Goal: Task Accomplishment & Management: Manage account settings

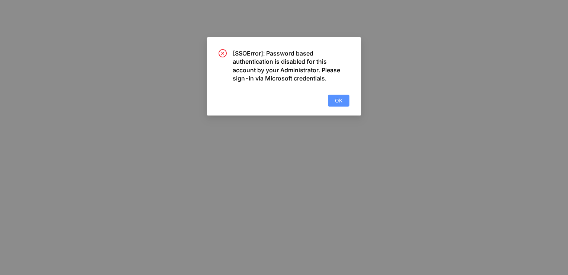
click at [333, 96] on button "OK" at bounding box center [339, 100] width 22 height 12
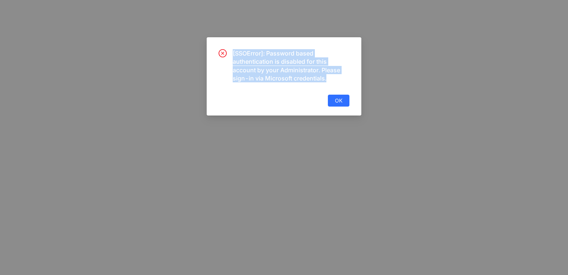
drag, startPoint x: 381, startPoint y: 123, endPoint x: 183, endPoint y: 34, distance: 217.0
click at [183, 34] on div "[SSOError]: Password based authentication is disabled for this account by your …" at bounding box center [284, 137] width 568 height 275
drag, startPoint x: 183, startPoint y: 34, endPoint x: 216, endPoint y: 99, distance: 72.5
click at [216, 99] on div "[SSOError]: Password based authentication is disabled for this account by your …" at bounding box center [284, 76] width 155 height 78
click at [40, 151] on div "[SSOError]: Password based authentication is disabled for this account by your …" at bounding box center [284, 137] width 568 height 275
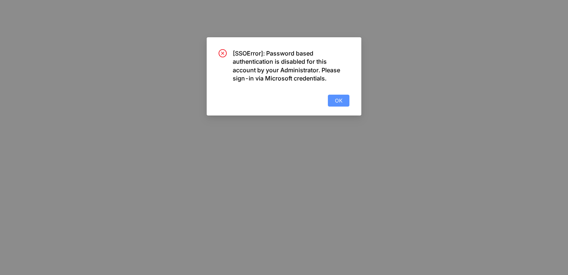
click at [336, 99] on span "OK" at bounding box center [338, 100] width 7 height 8
click at [269, 183] on div "[SSOError]: Password based authentication is disabled for this account by your …" at bounding box center [284, 137] width 568 height 275
click at [339, 96] on span "OK" at bounding box center [338, 100] width 7 height 8
